Goal: Navigation & Orientation: Find specific page/section

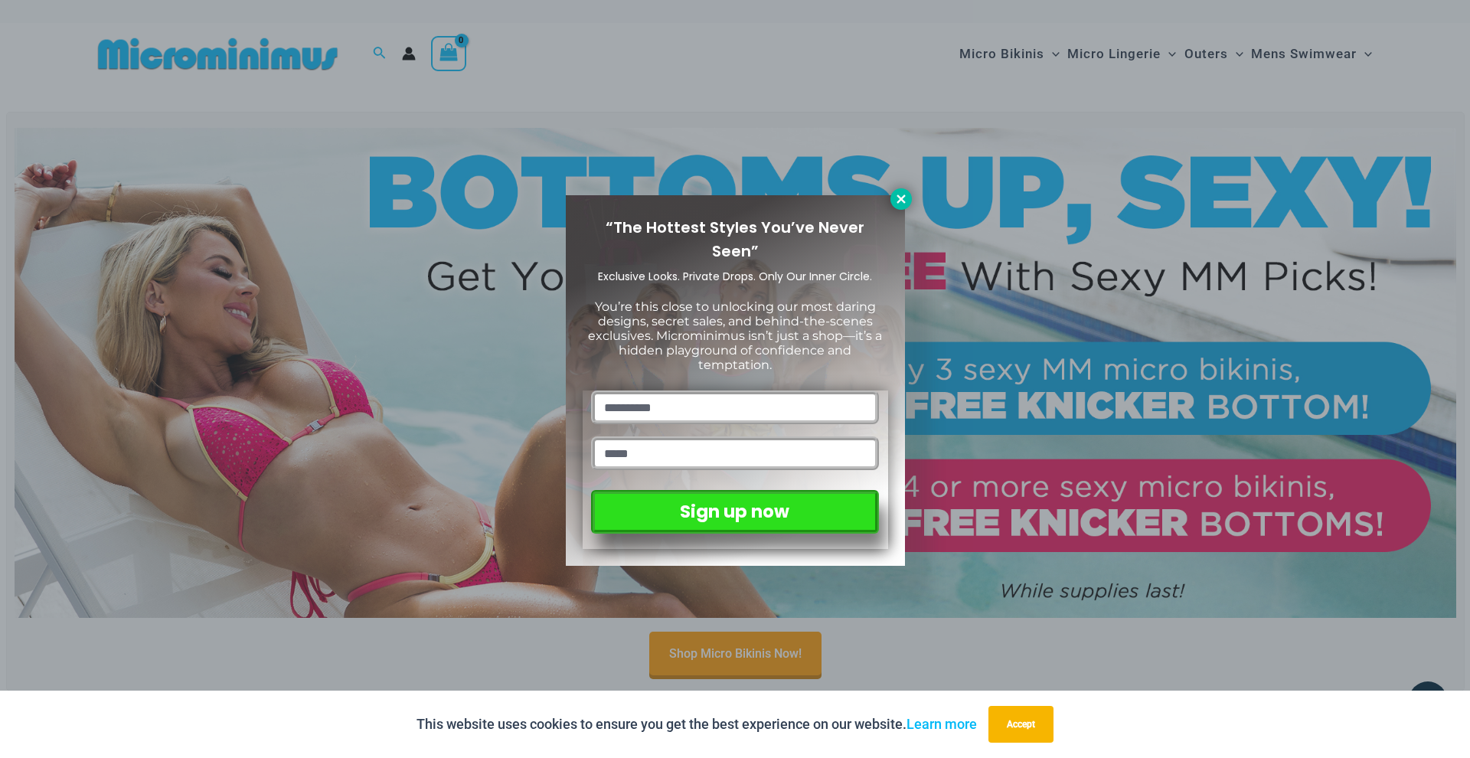
click at [909, 197] on button at bounding box center [900, 198] width 21 height 21
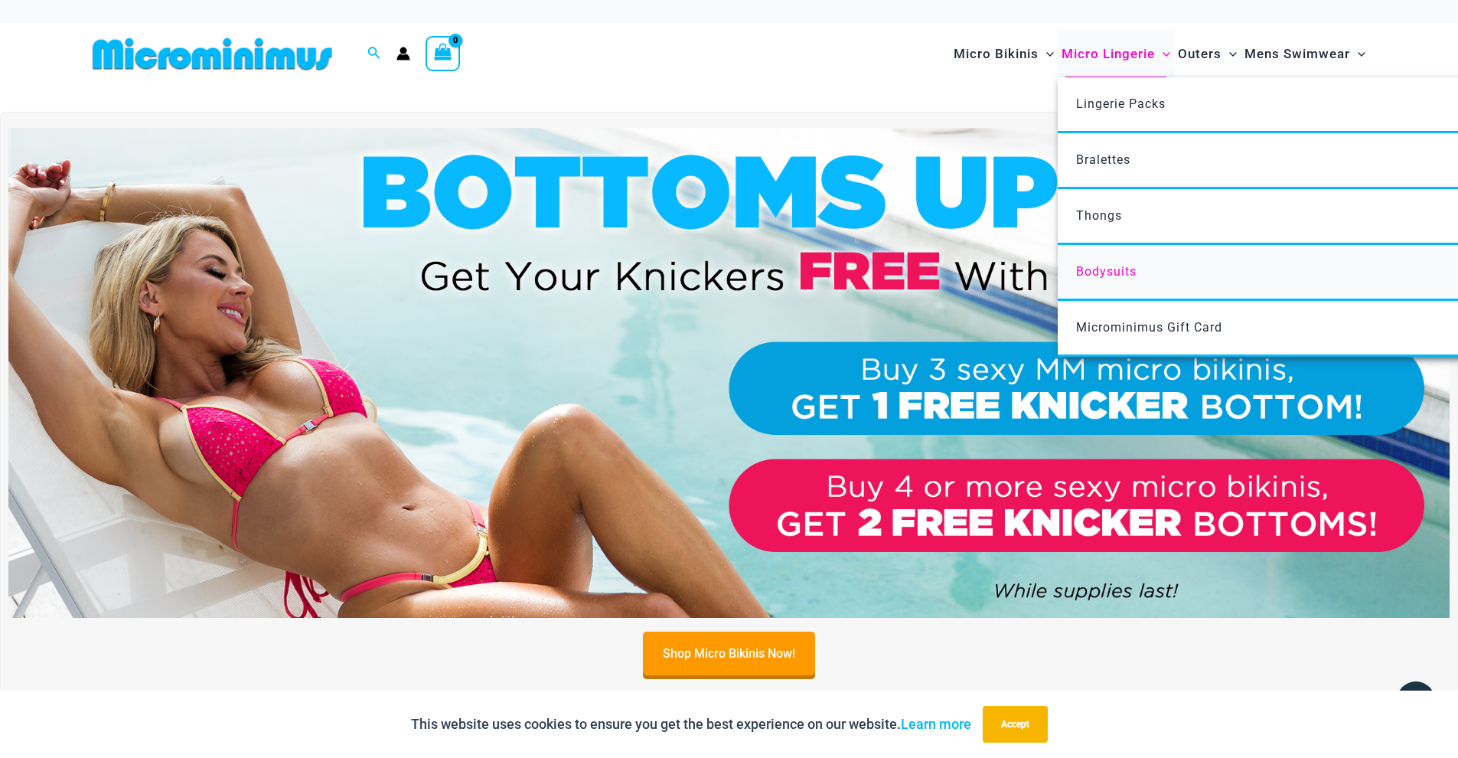
click at [1102, 264] on span "Bodysuits" at bounding box center [1106, 271] width 60 height 15
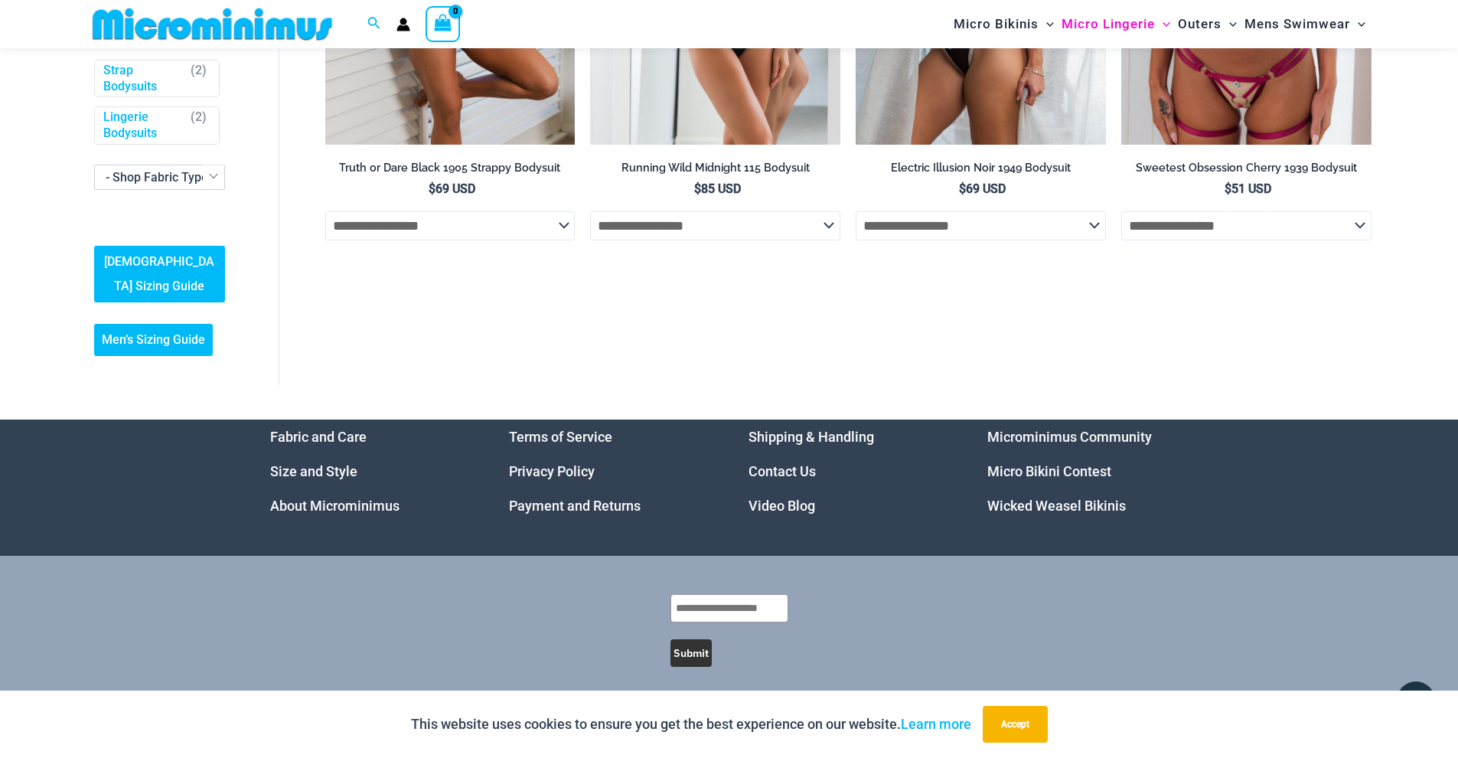
scroll to position [411, 0]
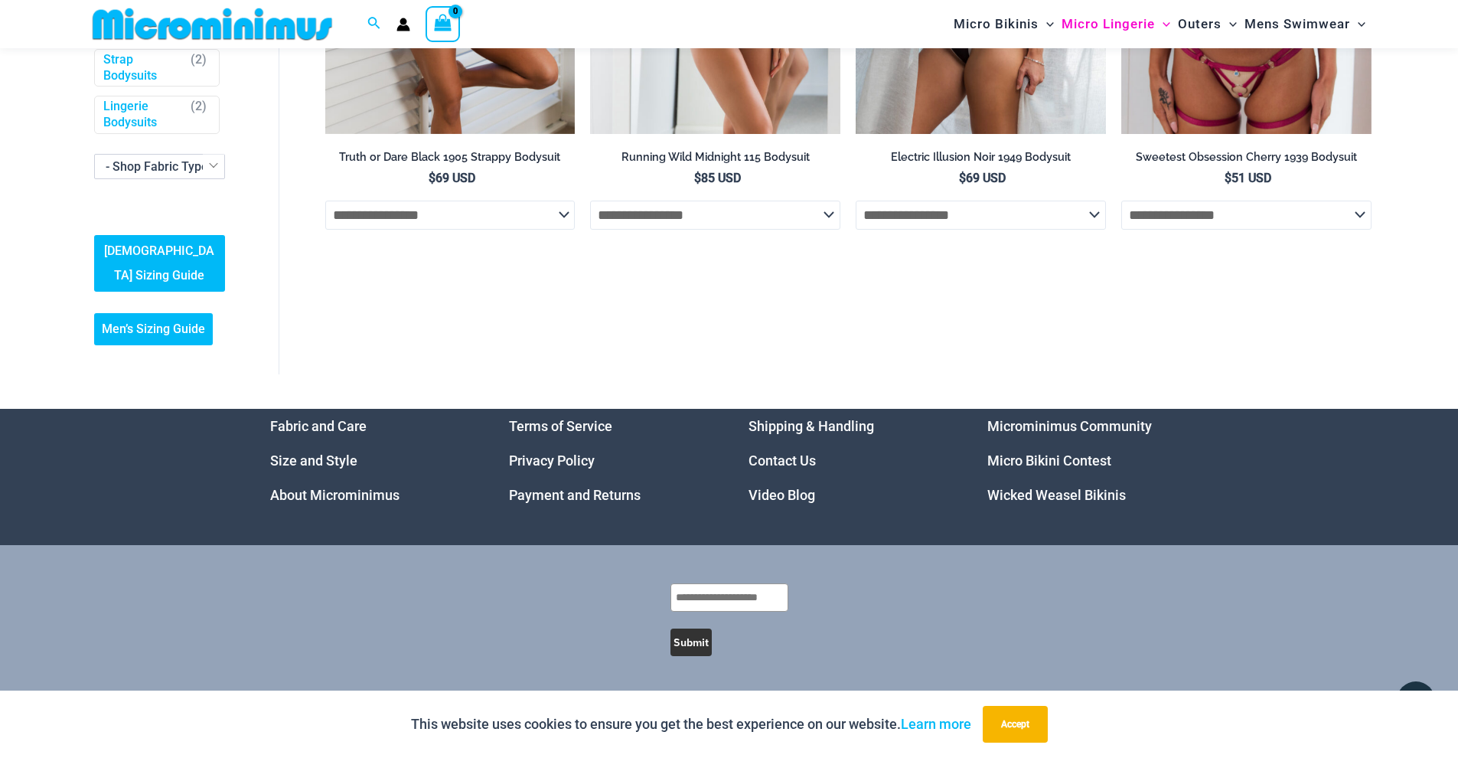
click at [1028, 493] on link "Wicked Weasel Bikinis" at bounding box center [1056, 495] width 139 height 16
